Goal: Task Accomplishment & Management: Manage account settings

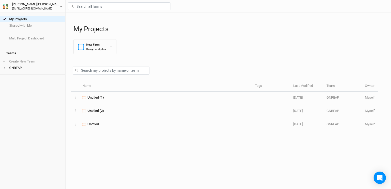
click at [20, 8] on div "[EMAIL_ADDRESS][DOMAIN_NAME]" at bounding box center [36, 9] width 48 height 4
click at [5, 5] on icon "button" at bounding box center [5, 6] width 5 height 5
click at [25, 3] on div "James Robinson" at bounding box center [36, 4] width 48 height 5
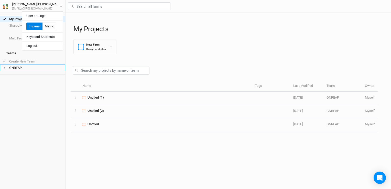
click at [16, 65] on li "GNREAP" at bounding box center [32, 68] width 65 height 6
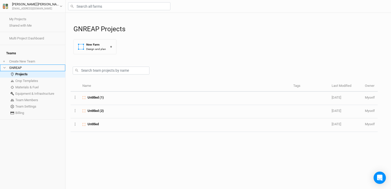
click at [2, 65] on li "GNREAP" at bounding box center [32, 68] width 65 height 6
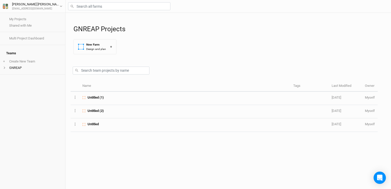
click at [9, 50] on h4 "Teams" at bounding box center [32, 53] width 59 height 10
click at [61, 7] on icon "button" at bounding box center [61, 6] width 3 height 3
click at [33, 81] on div "My Projects Shared with Me Multi Project Dashboard Teams + Create New Team GNRE…" at bounding box center [32, 101] width 65 height 176
click at [3, 66] on icon at bounding box center [4, 67] width 3 height 3
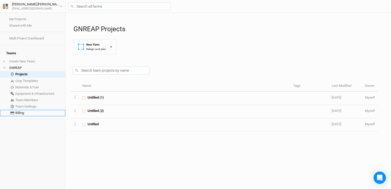
click at [19, 112] on link "Billing" at bounding box center [32, 113] width 65 height 6
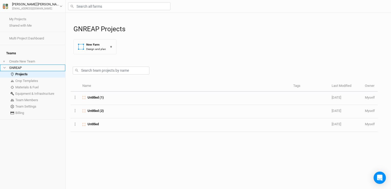
click at [5, 66] on icon at bounding box center [4, 67] width 3 height 3
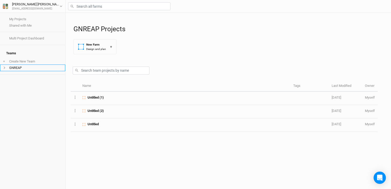
click at [28, 65] on li "GNREAP" at bounding box center [32, 68] width 65 height 6
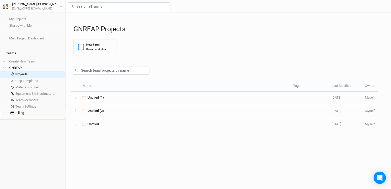
click at [19, 110] on link "Billing" at bounding box center [32, 113] width 65 height 6
